Goal: Task Accomplishment & Management: Complete application form

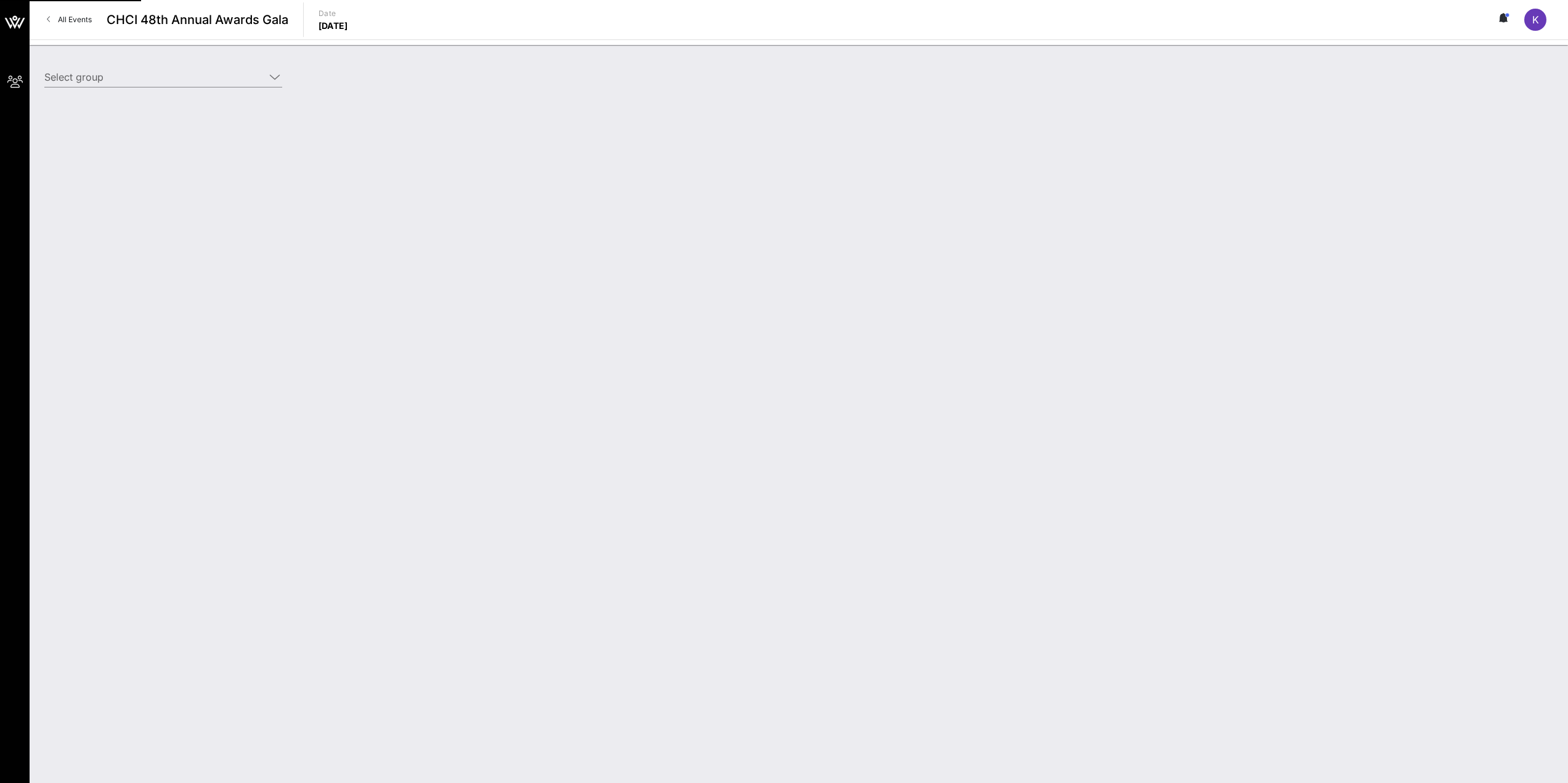
type input "Intuit (Intuit) [[PERSON_NAME], [PERSON_NAME][EMAIL_ADDRESS][DOMAIN_NAME]]"
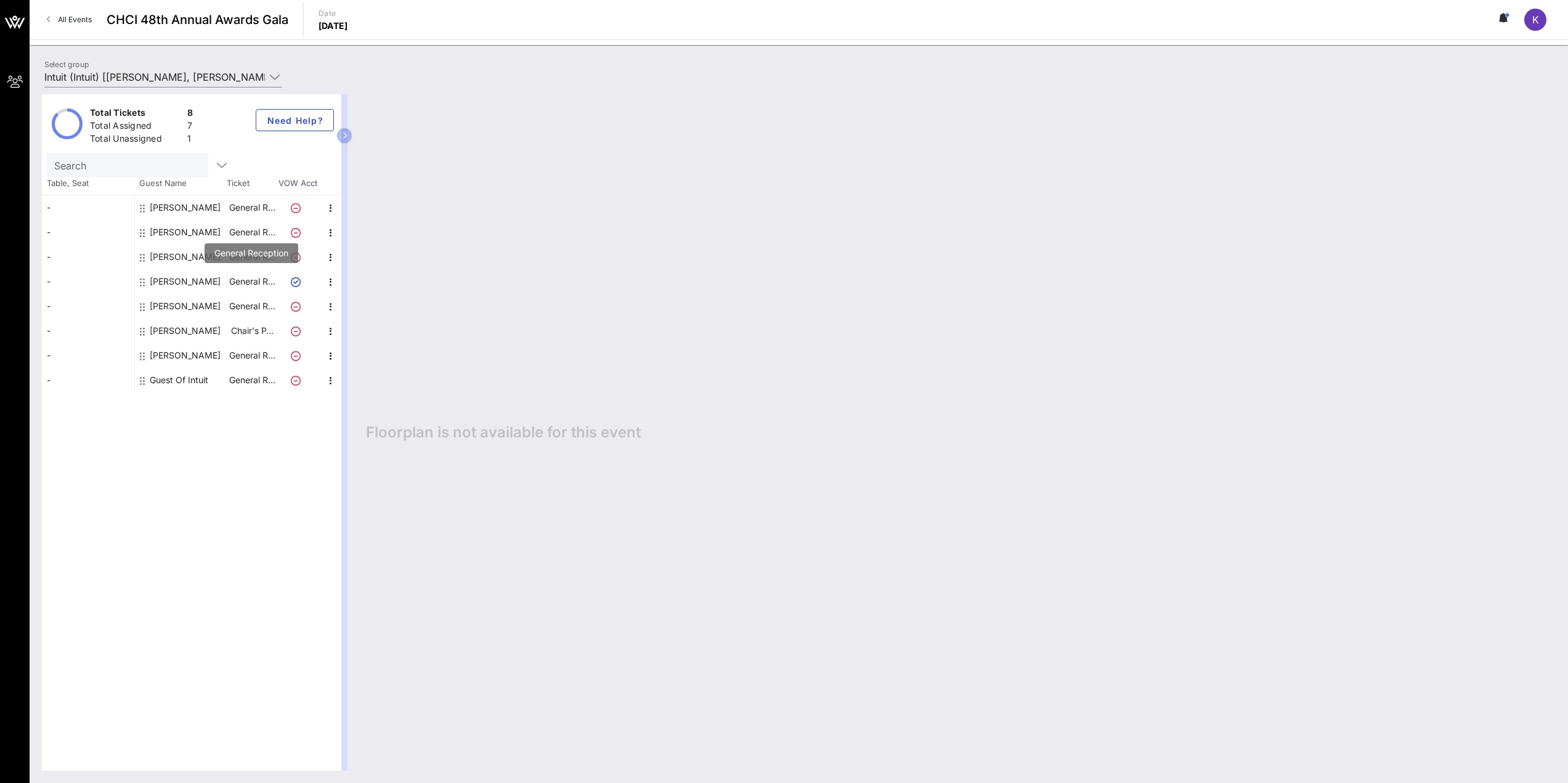
click at [240, 282] on p "General R…" at bounding box center [251, 281] width 49 height 24
